Goal: Complete application form

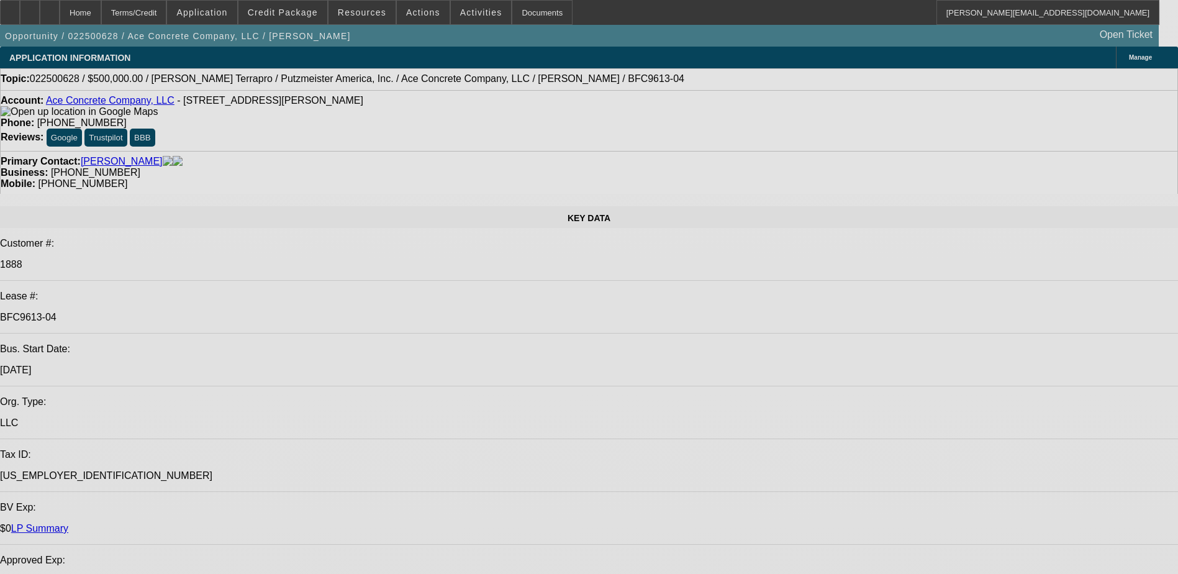
select select "0"
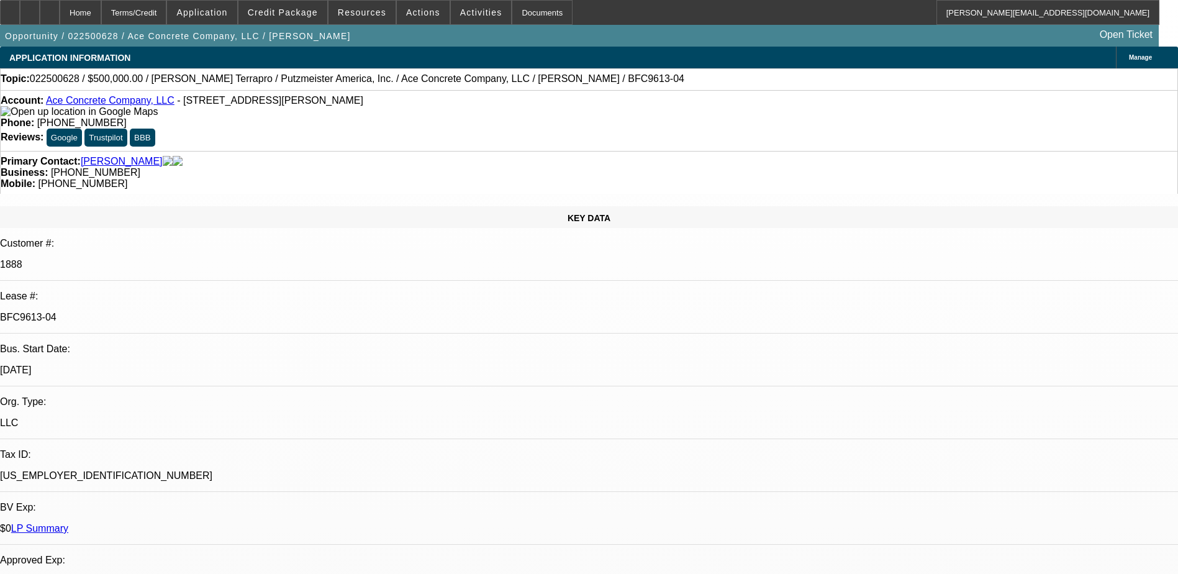
select select "0"
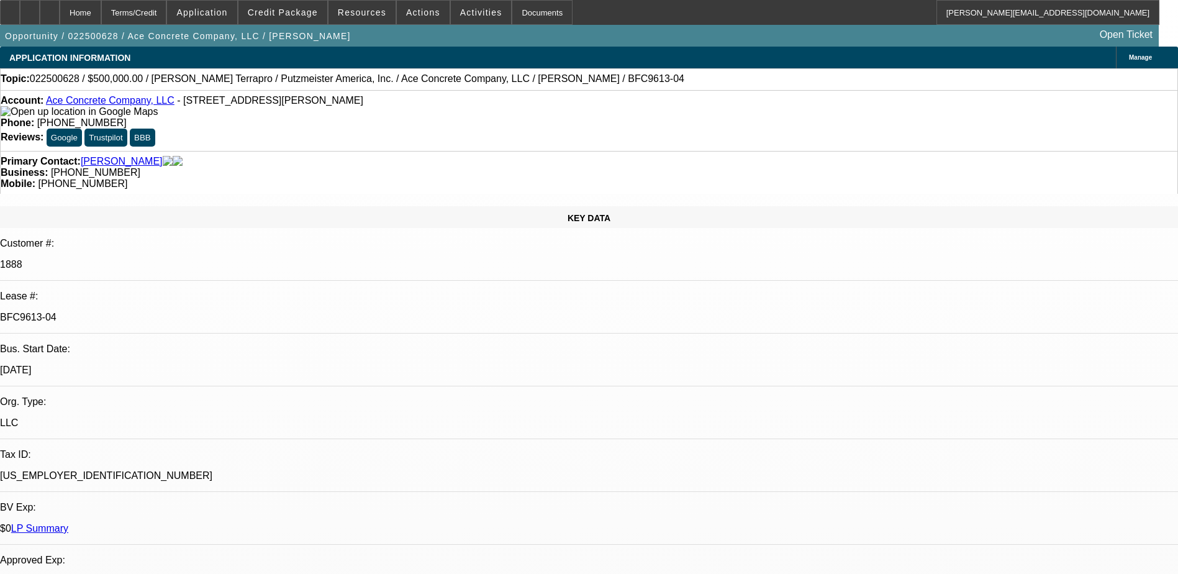
select select "0"
select select "2"
select select "0"
select select "2"
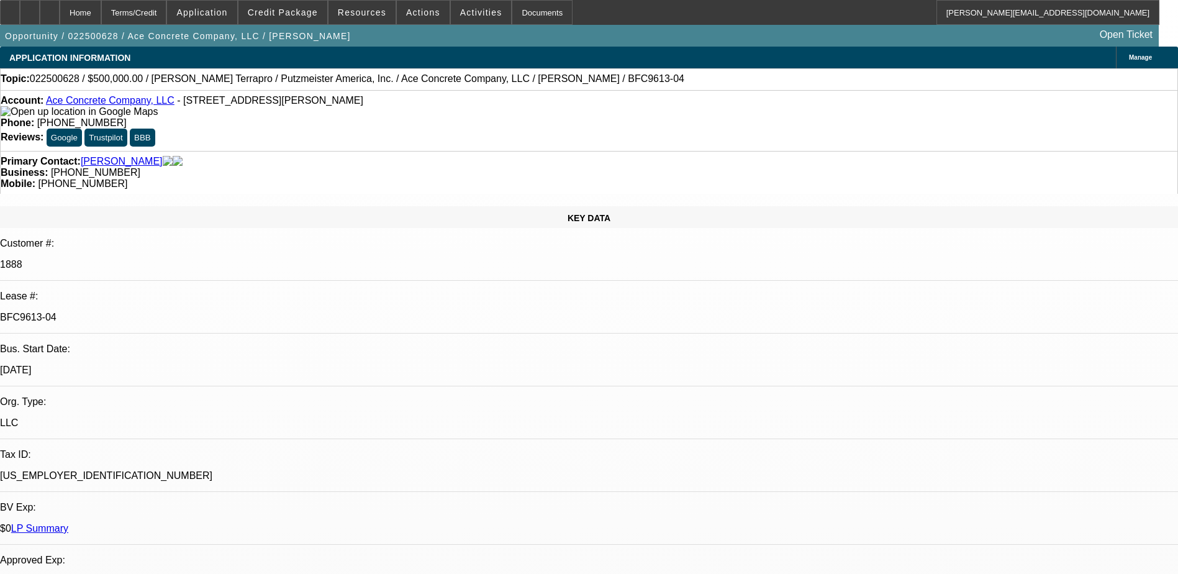
select select "0"
select select "1"
select select "3"
select select "6"
select select "1"
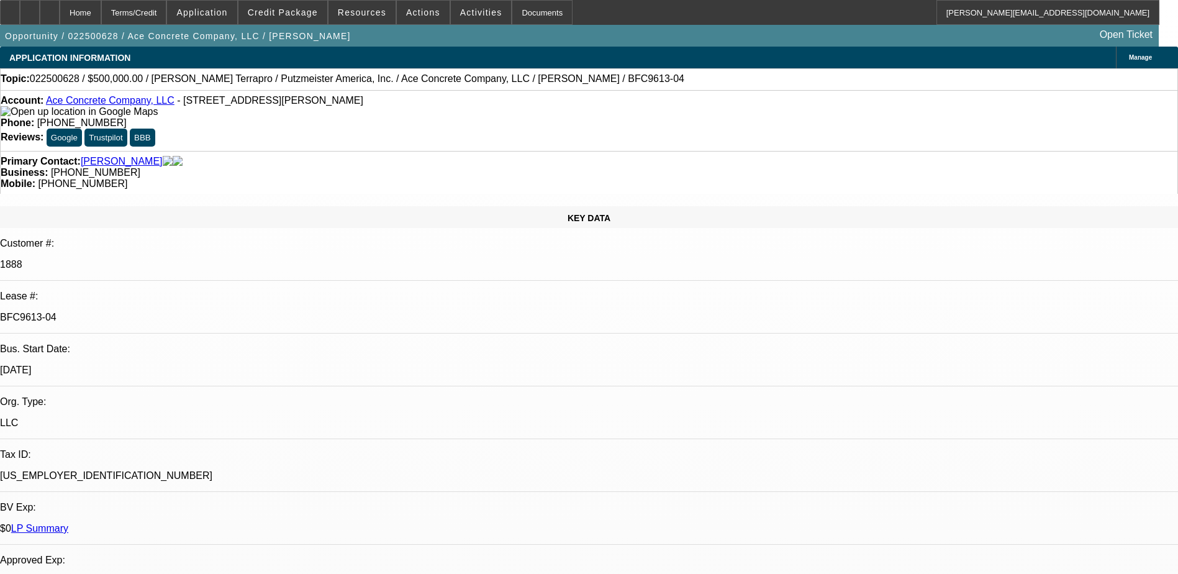
select select "3"
select select "6"
select select "1"
select select "2"
select select "6"
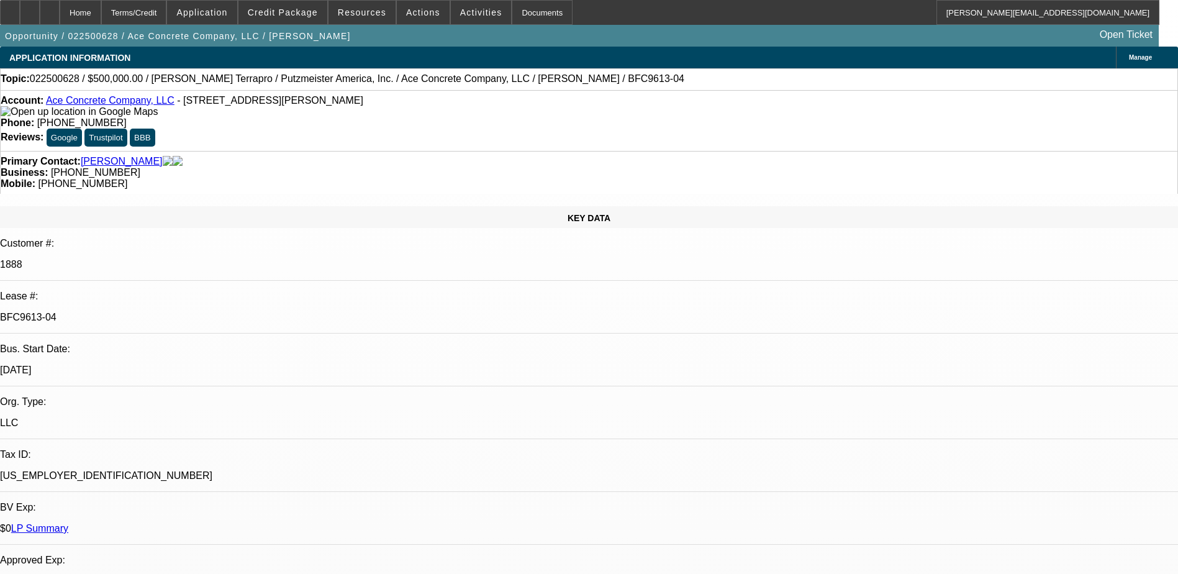
select select "1"
select select "2"
select select "6"
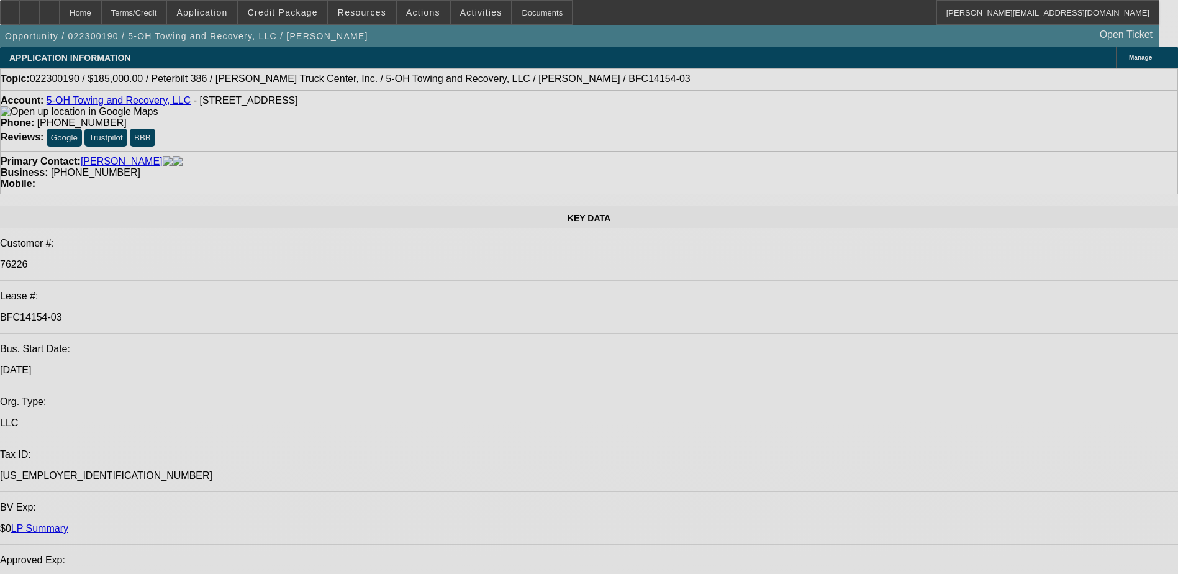
select select "0"
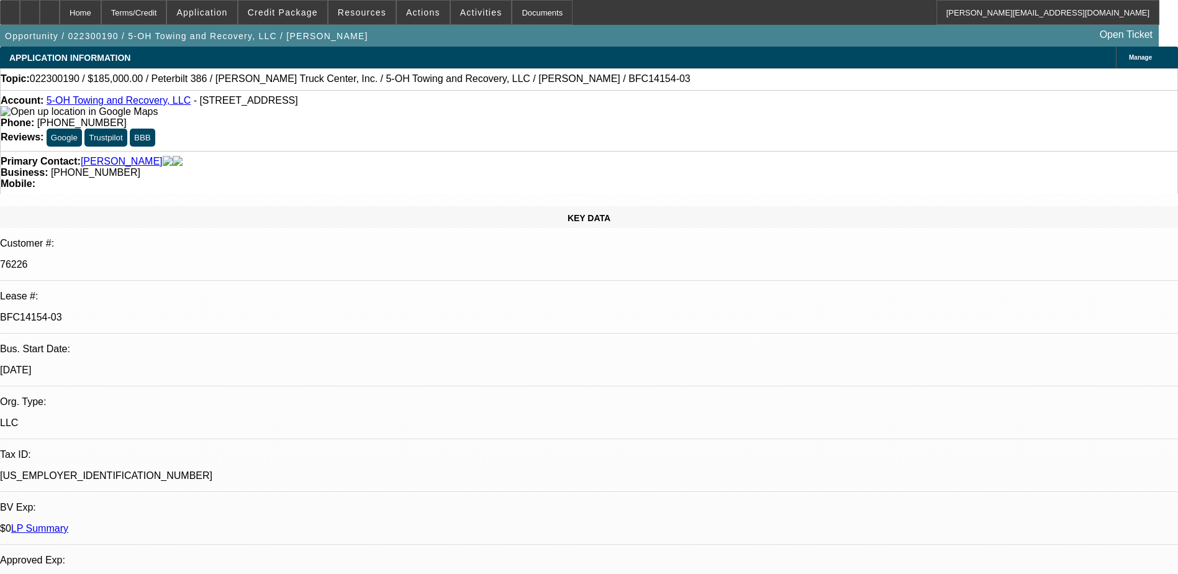
select select "0"
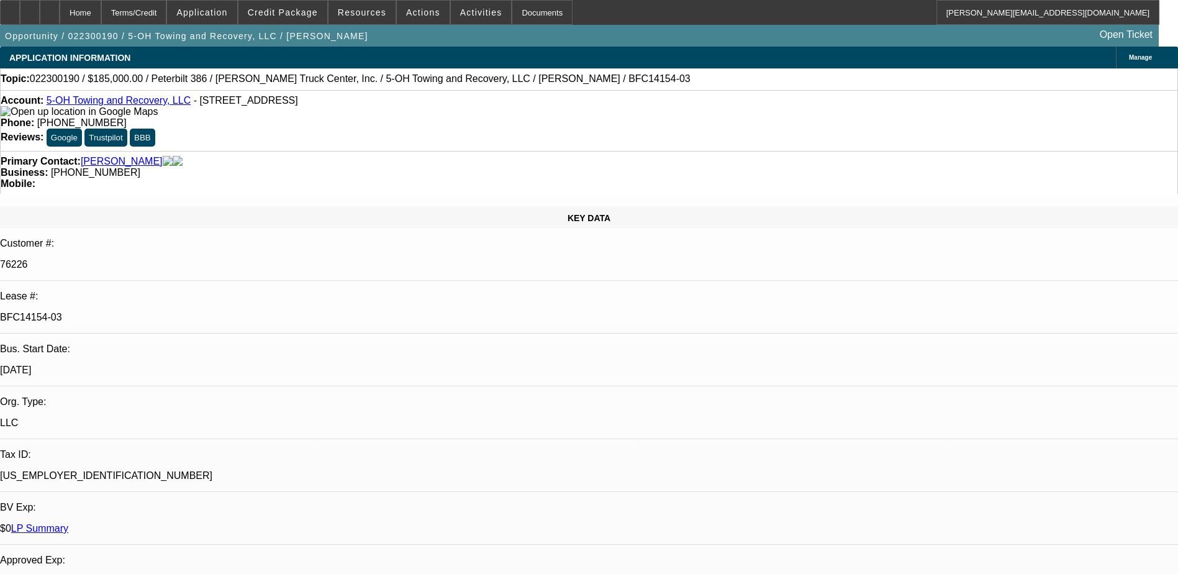
select select "0"
select select "1"
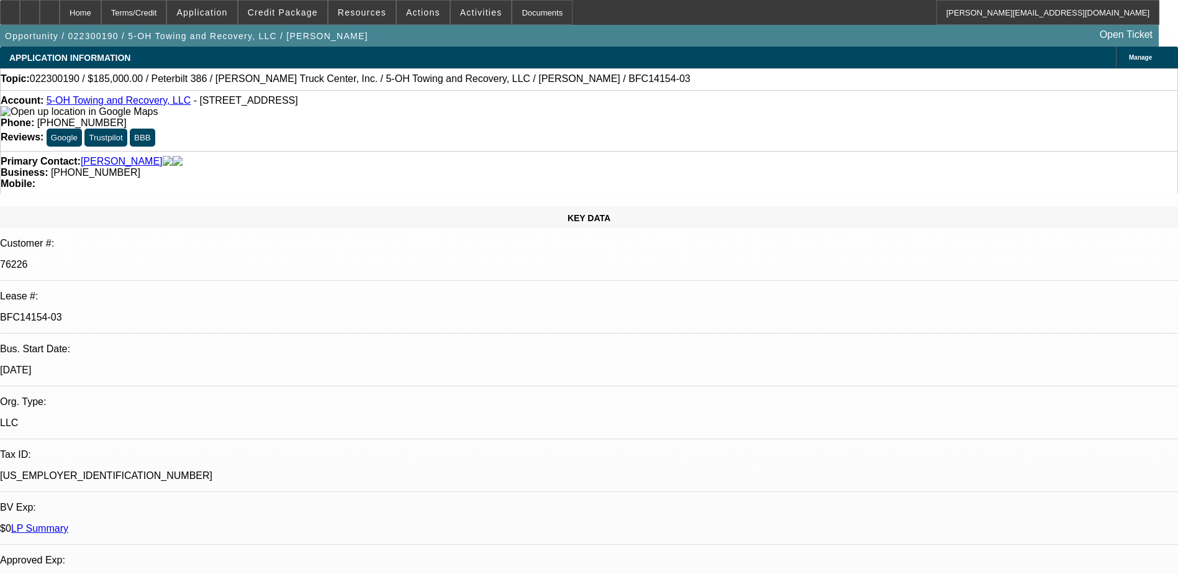
select select "6"
select select "1"
select select "6"
select select "1"
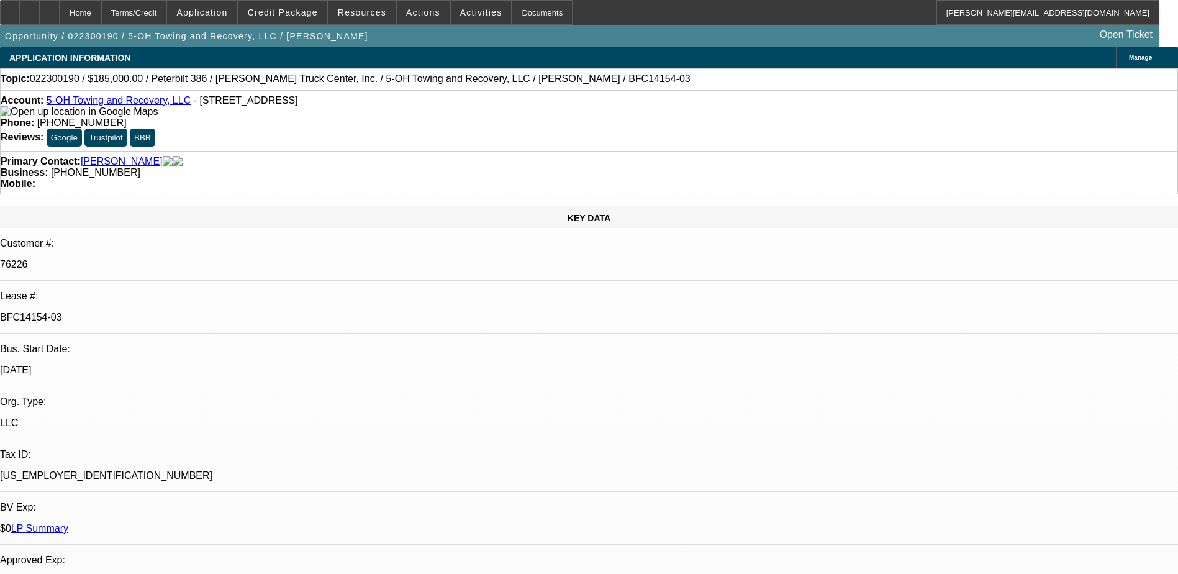
select select "1"
select select "6"
select select "1"
select select "6"
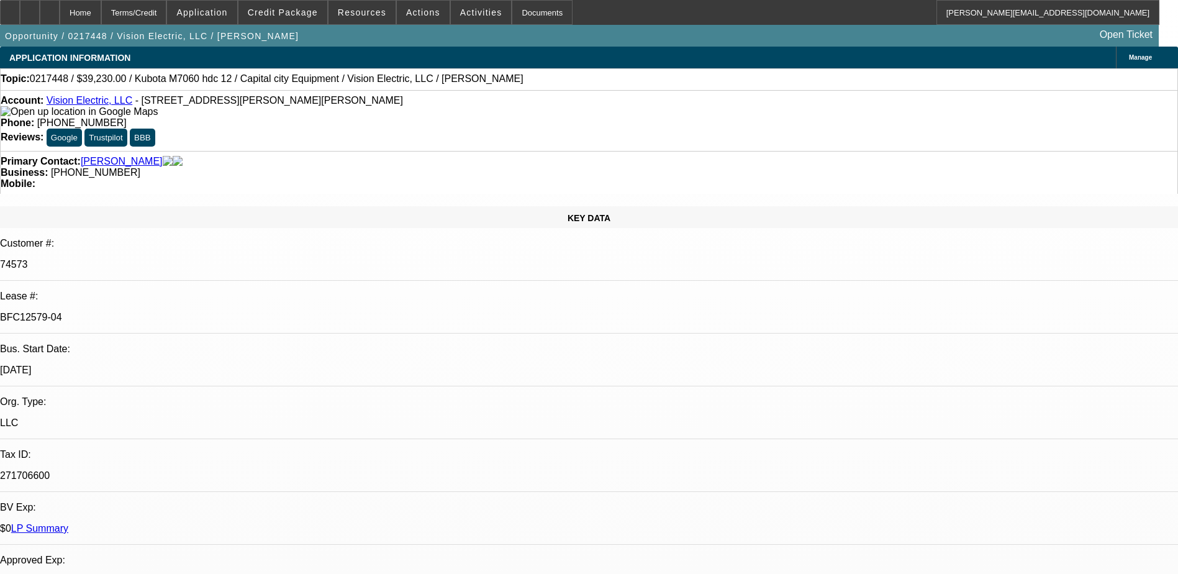
select select "0"
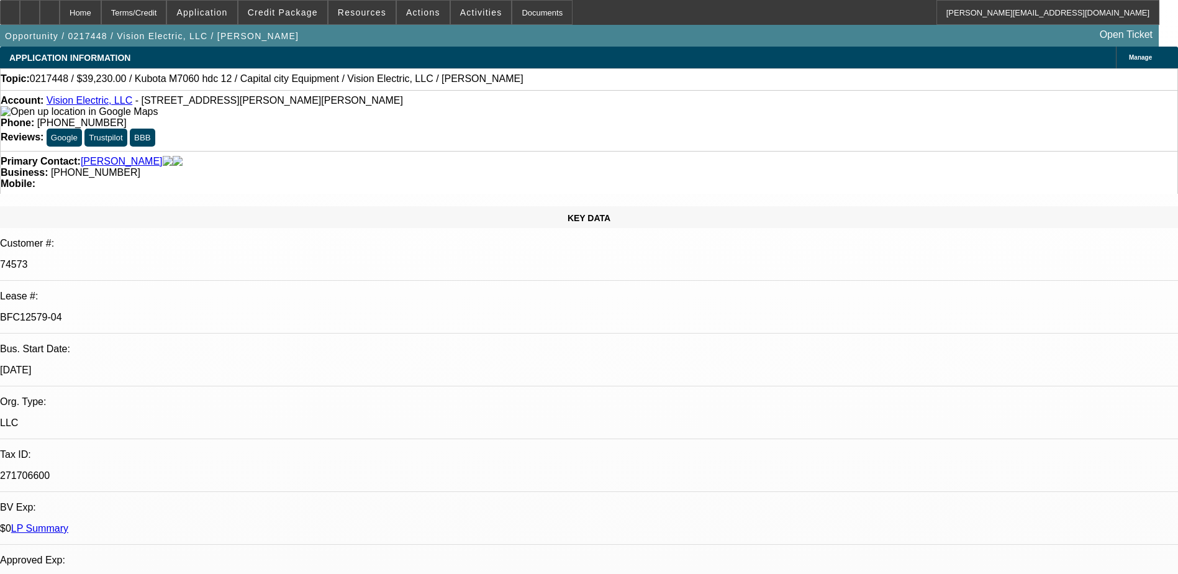
select select "0"
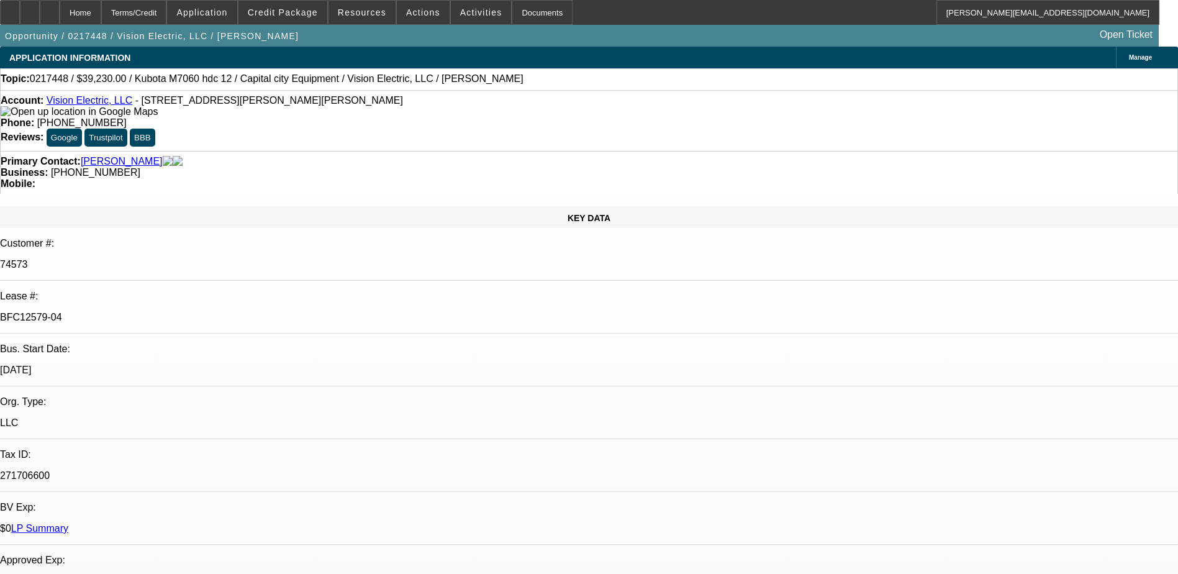
select select "0"
select select "1"
select select "6"
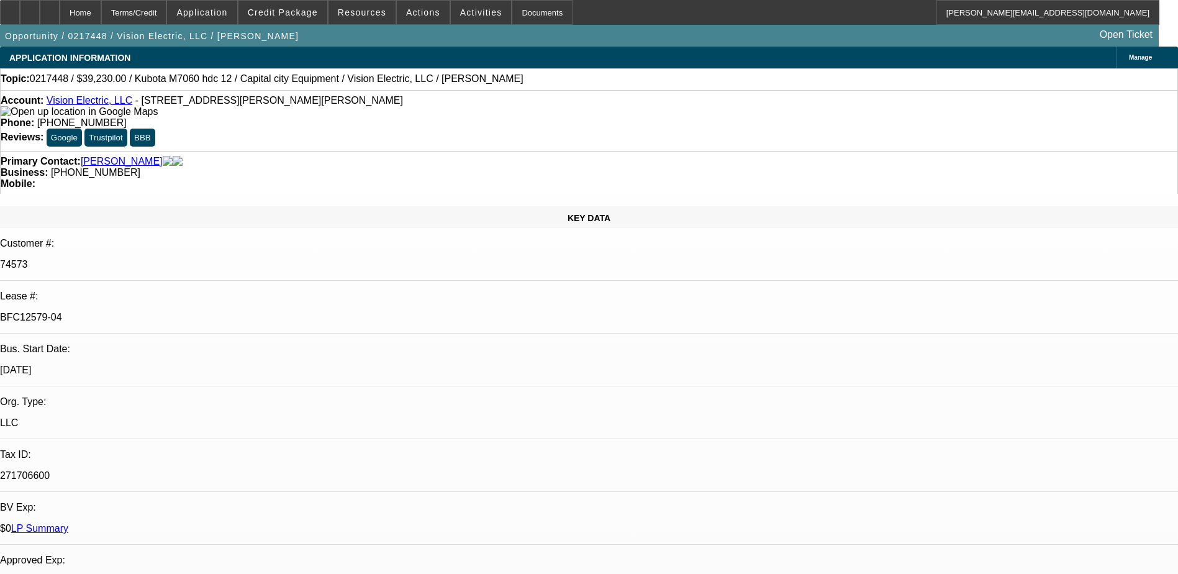
select select "1"
select select "2"
select select "6"
select select "1"
select select "2"
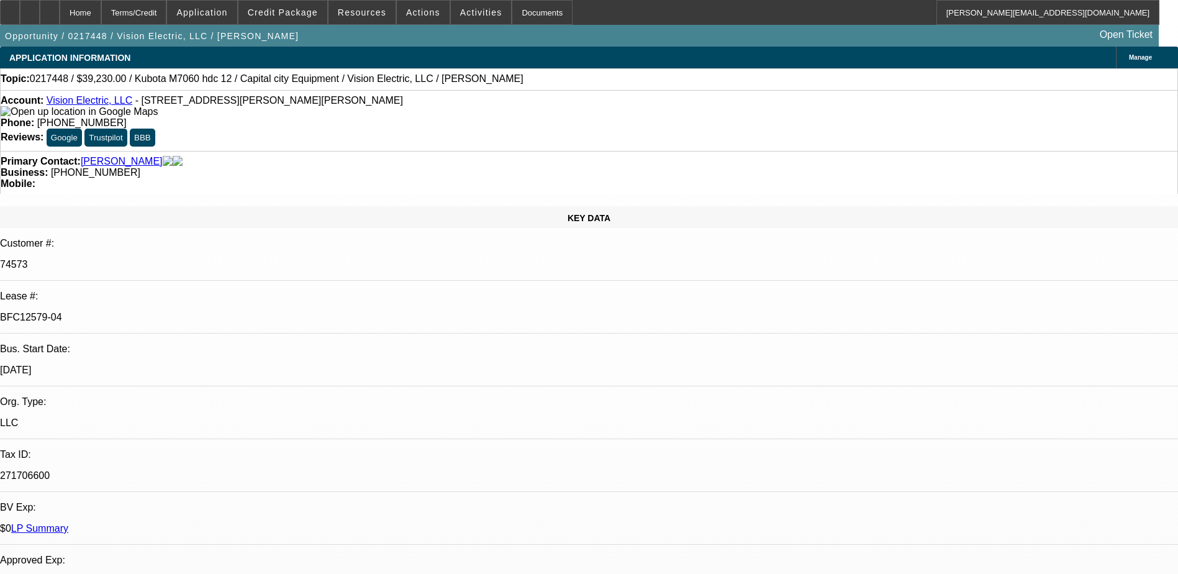
select select "6"
select select "1"
select select "2"
select select "6"
